Goal: Information Seeking & Learning: Learn about a topic

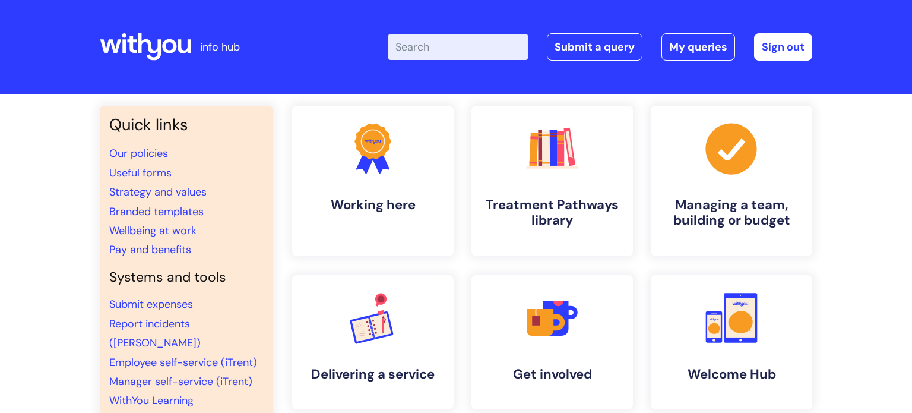
click at [470, 50] on input "Enter your search term here..." at bounding box center [458, 47] width 140 height 26
type input "qualifica"
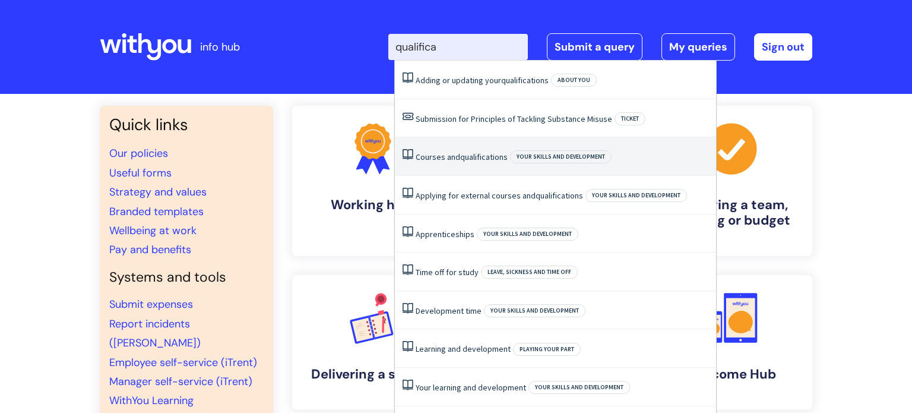
click at [465, 155] on span "qualifications" at bounding box center [483, 156] width 47 height 11
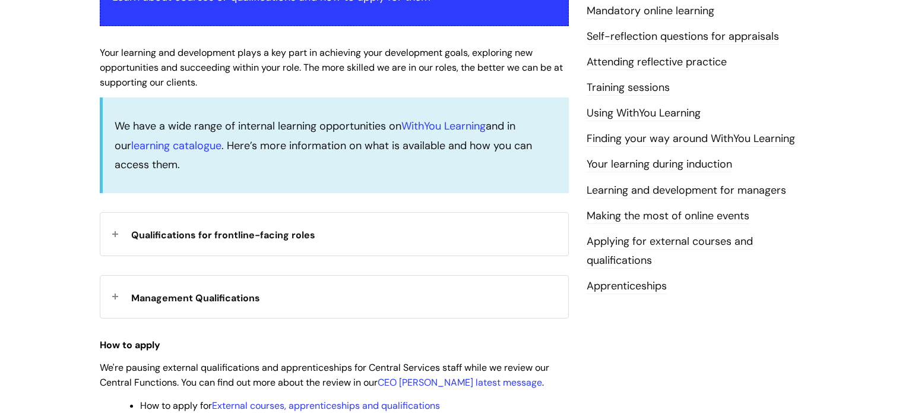
scroll to position [290, 0]
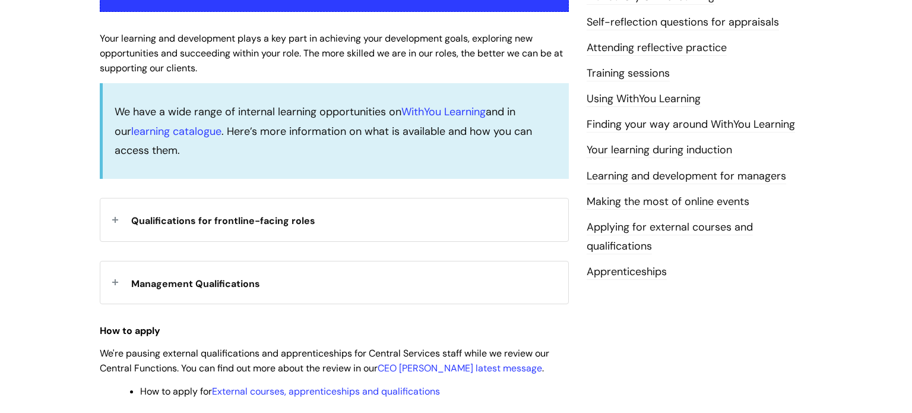
click at [114, 282] on div "Management Qualifications" at bounding box center [334, 282] width 468 height 42
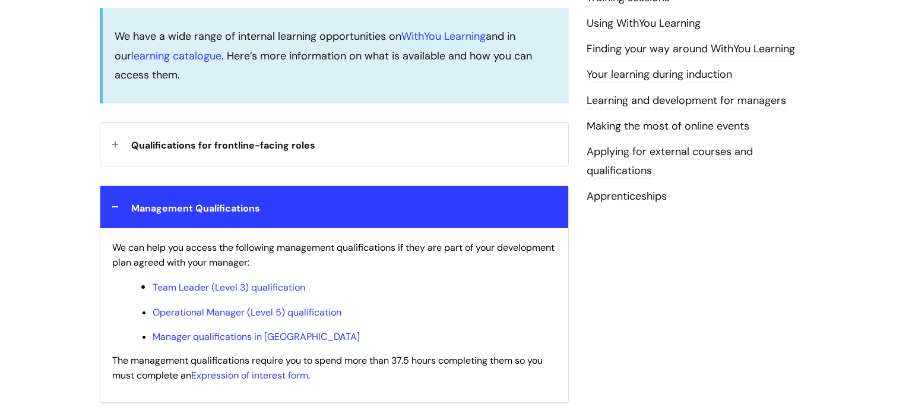
scroll to position [380, 0]
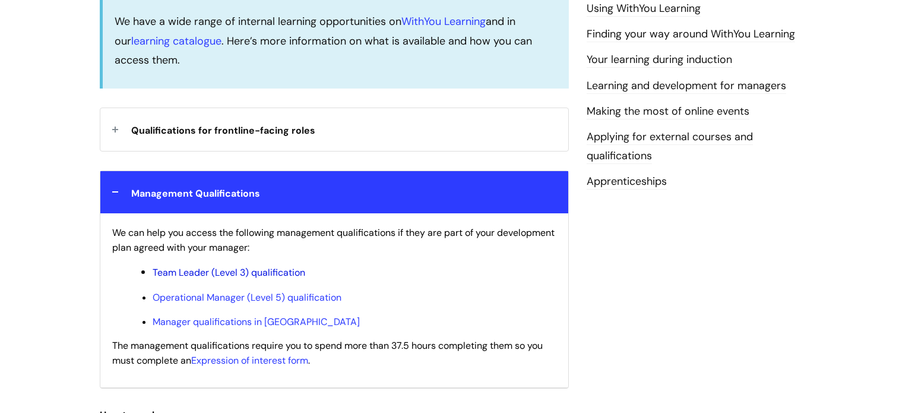
click at [183, 273] on link "Team Leader (Level 3) qualification" at bounding box center [229, 272] width 153 height 12
